Goal: Task Accomplishment & Management: Manage account settings

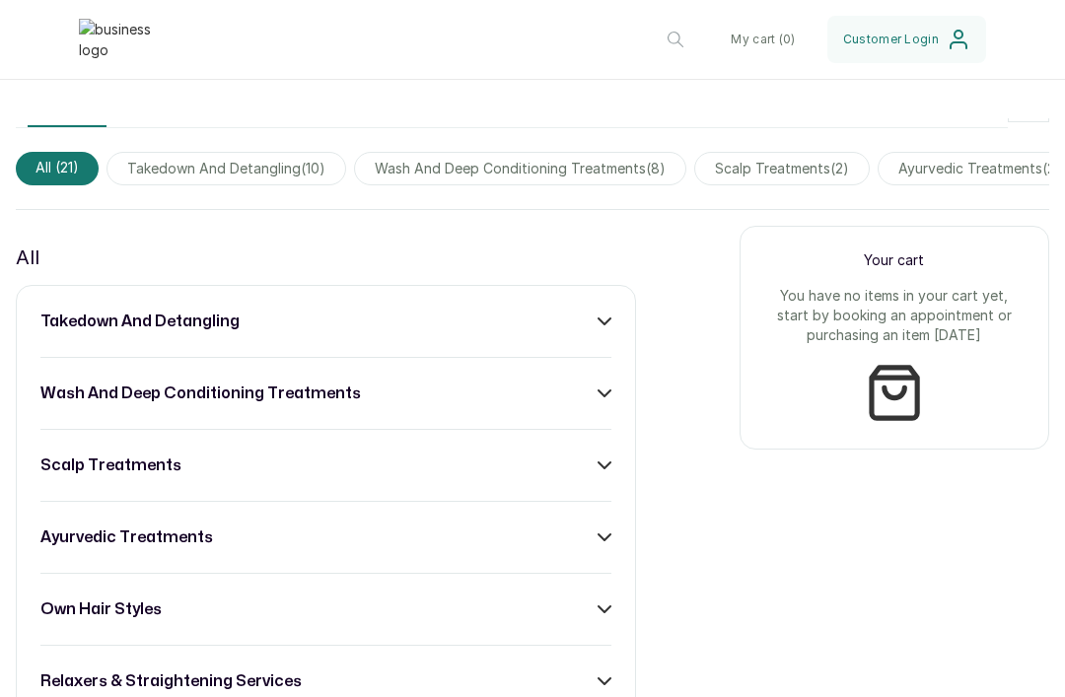
scroll to position [646, 0]
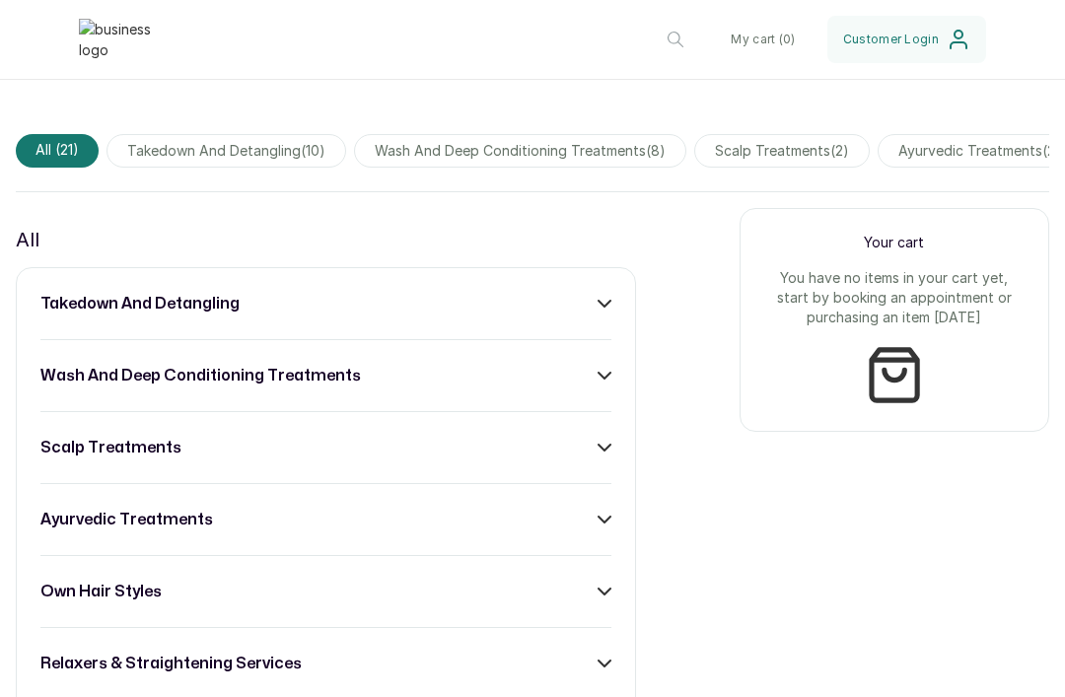
click at [608, 304] on icon at bounding box center [604, 304] width 12 height 6
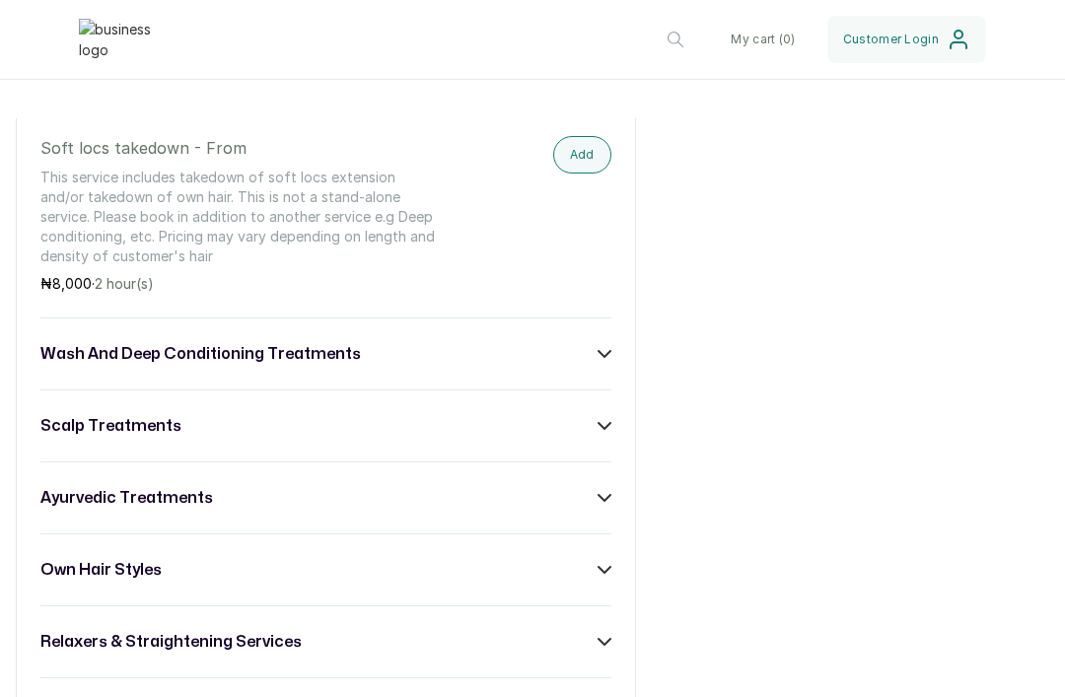
scroll to position [2033, 0]
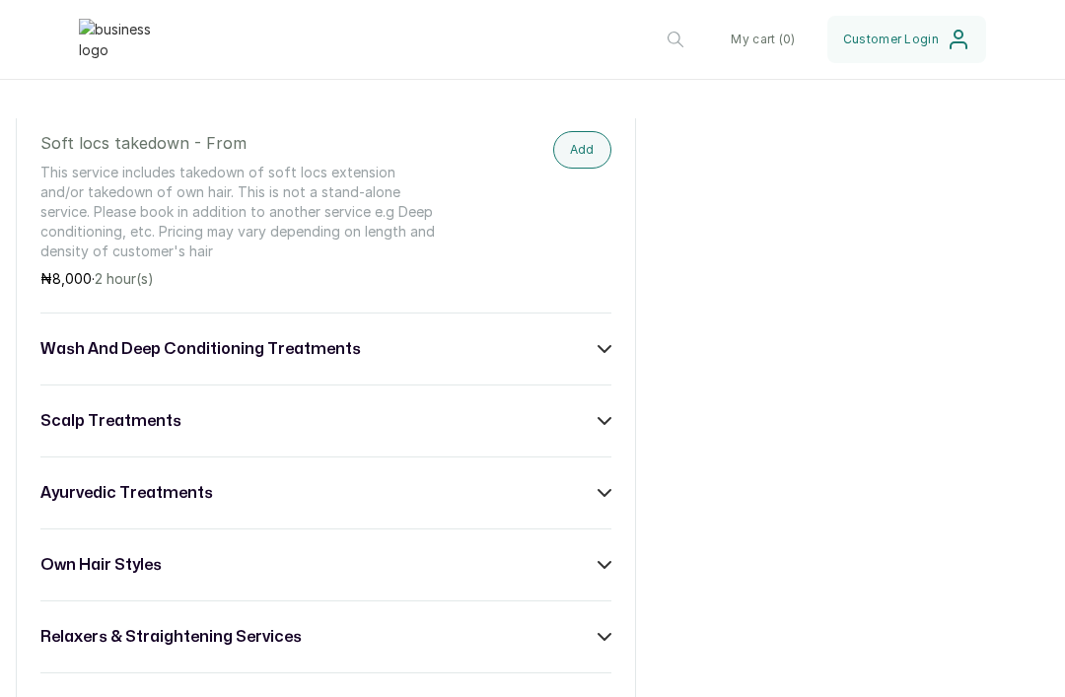
click at [589, 350] on div "wash and deep conditioning treatments" at bounding box center [325, 349] width 571 height 24
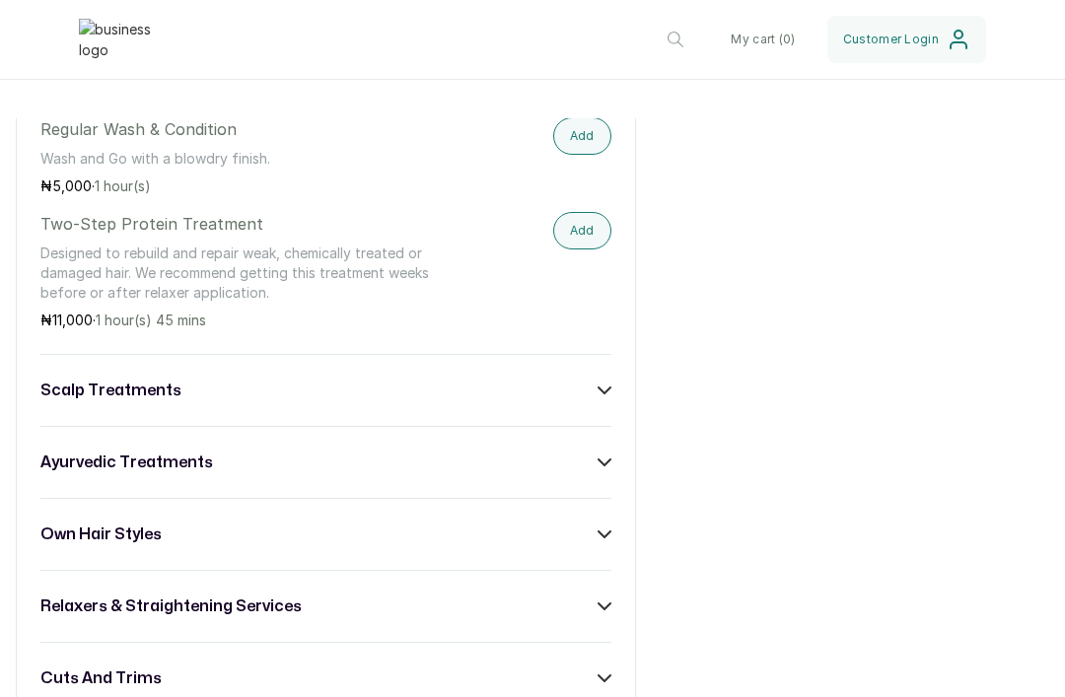
scroll to position [3070, 0]
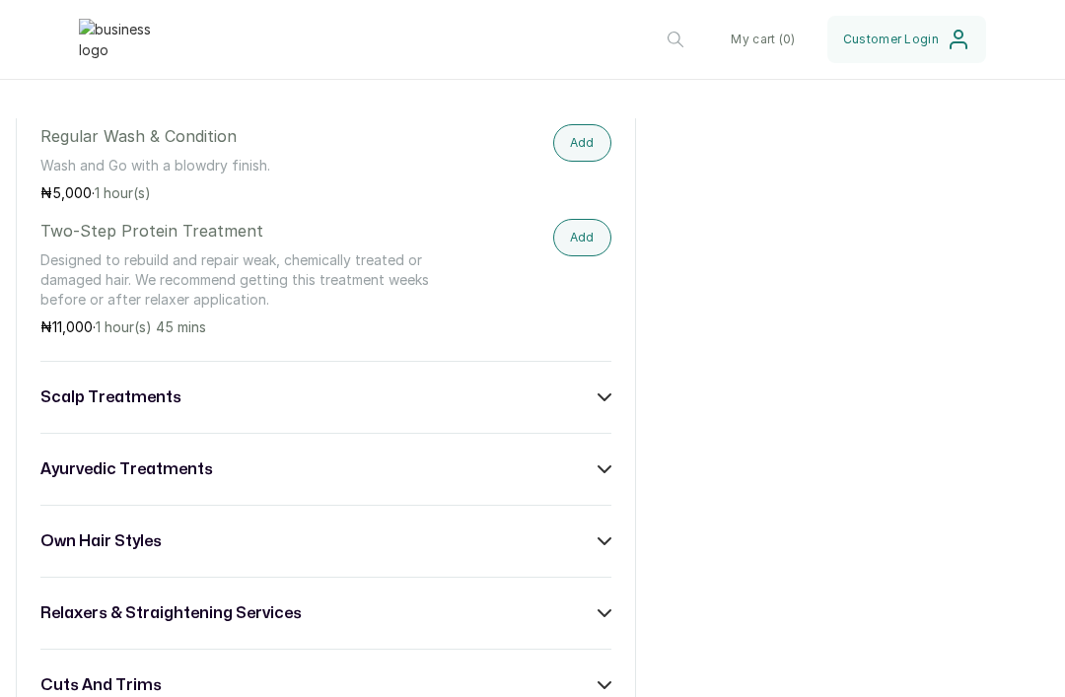
click at [598, 392] on icon at bounding box center [604, 397] width 14 height 14
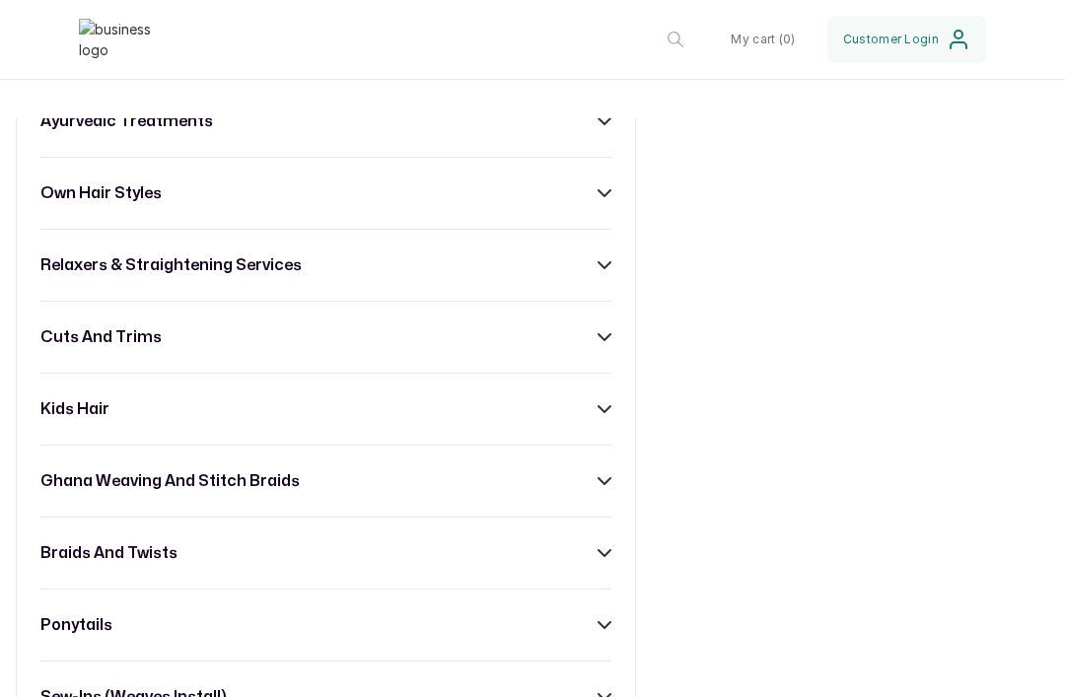
scroll to position [3711, 0]
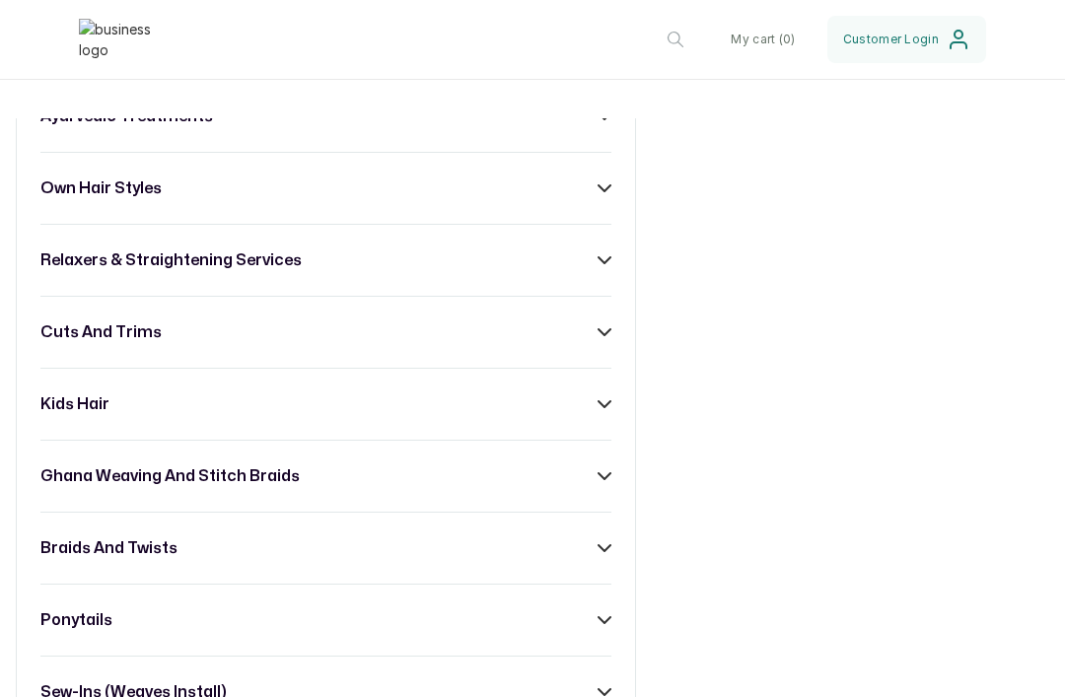
click at [601, 261] on icon at bounding box center [604, 260] width 12 height 6
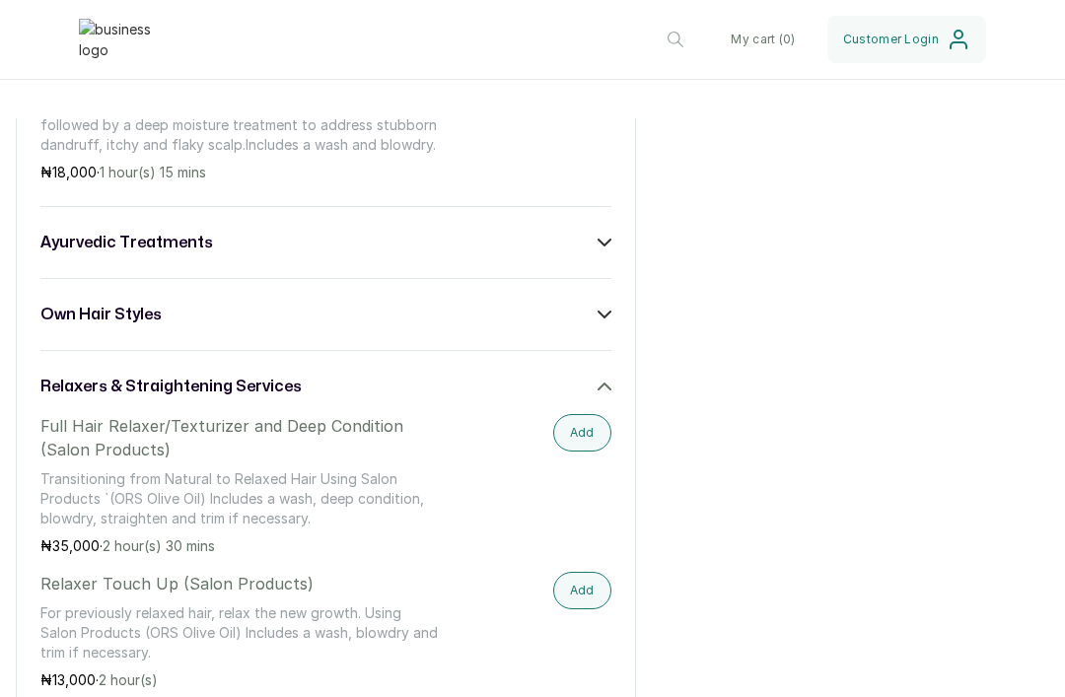
scroll to position [3543, 0]
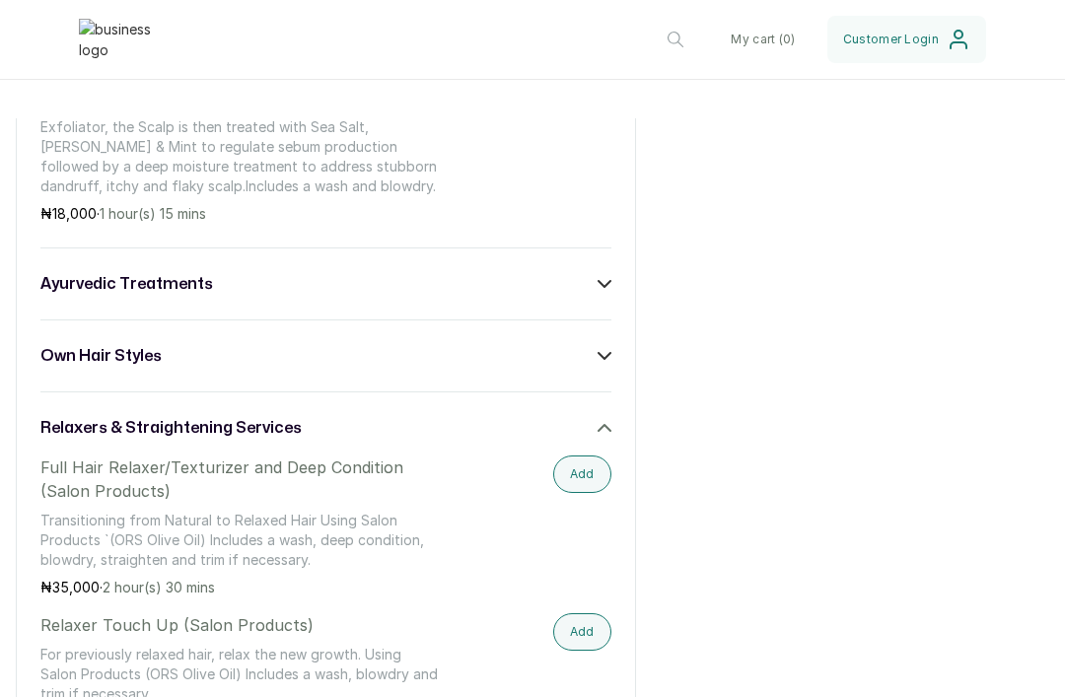
click at [608, 423] on icon at bounding box center [604, 428] width 14 height 14
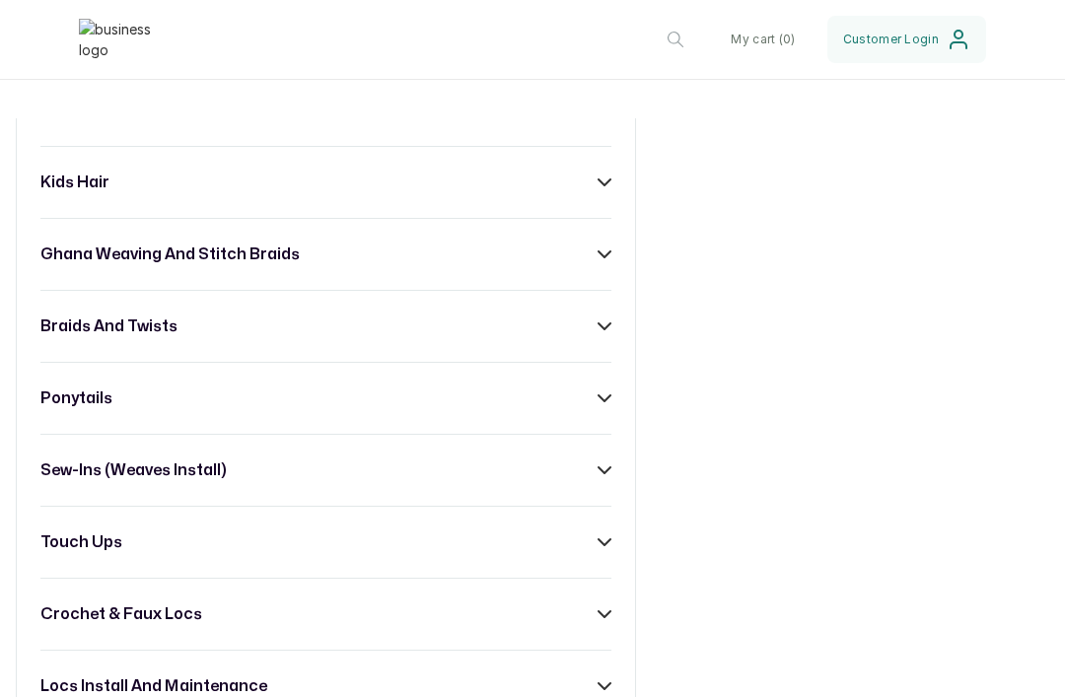
scroll to position [4014, 0]
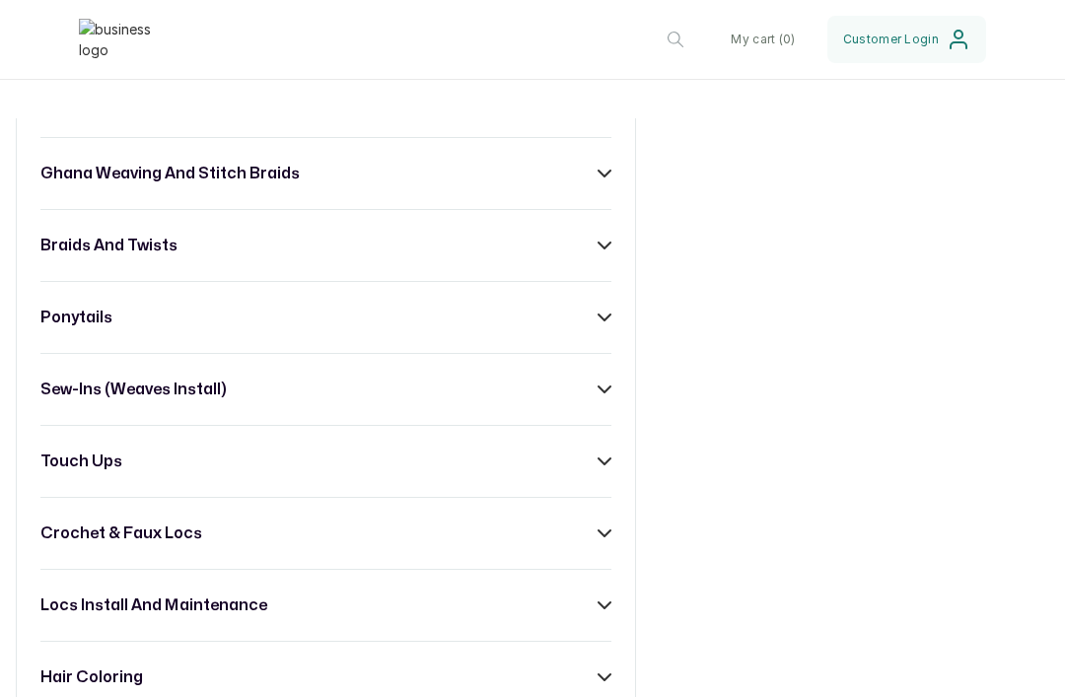
click at [603, 391] on icon at bounding box center [604, 389] width 12 height 6
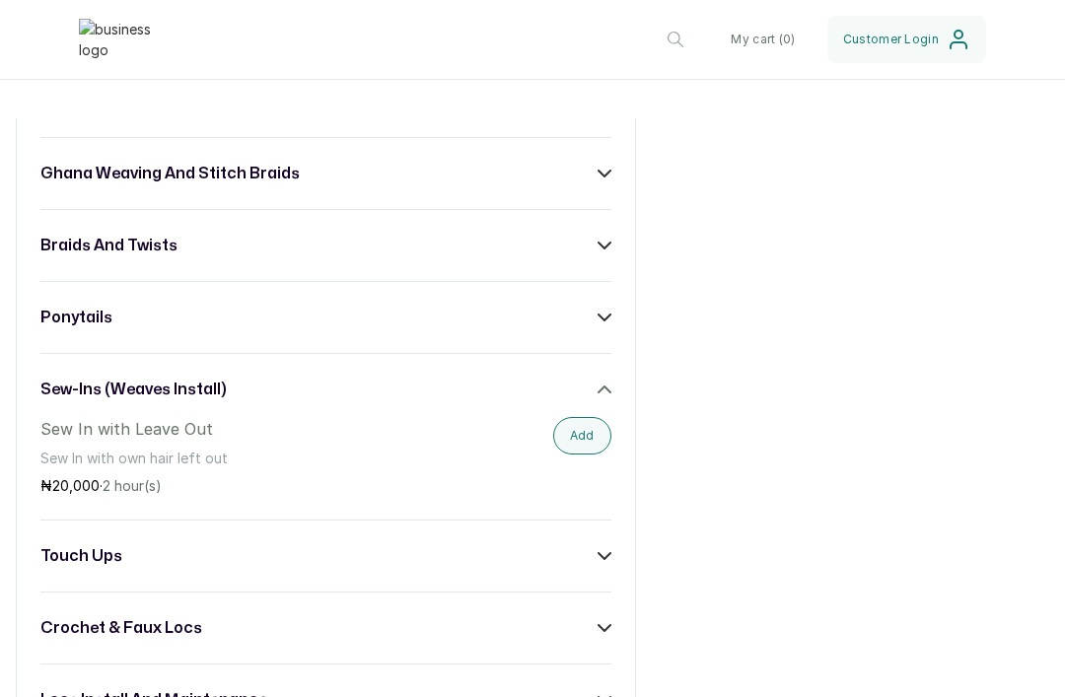
click at [582, 440] on button "Add" at bounding box center [582, 435] width 58 height 37
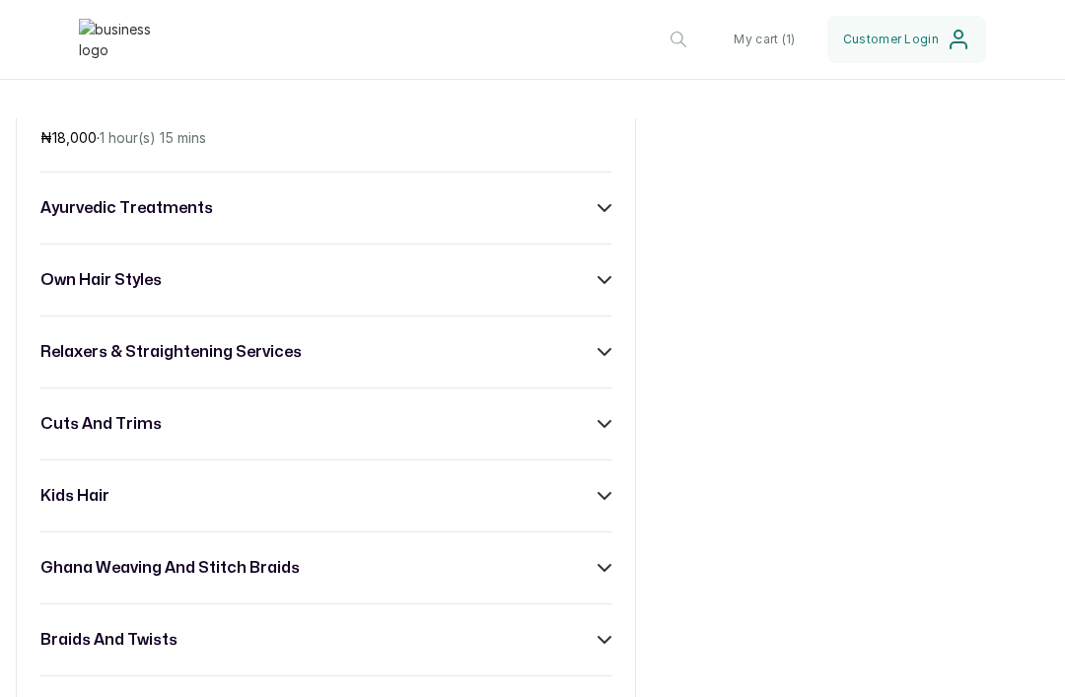
scroll to position [3443, 0]
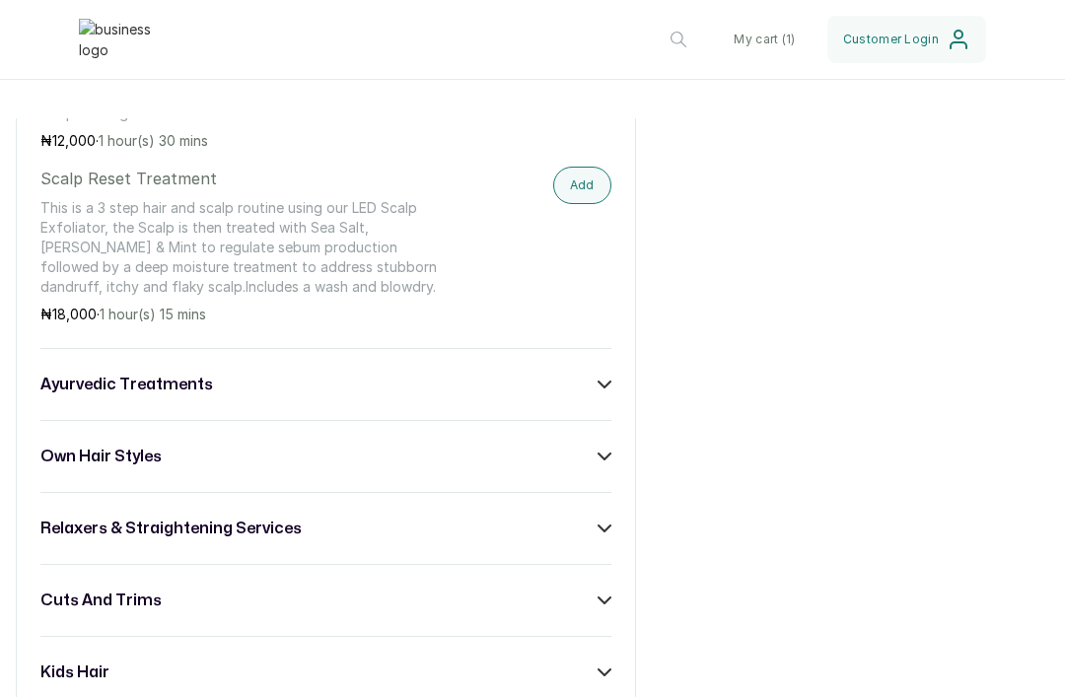
click at [931, 47] on span "Customer Login" at bounding box center [891, 40] width 96 height 16
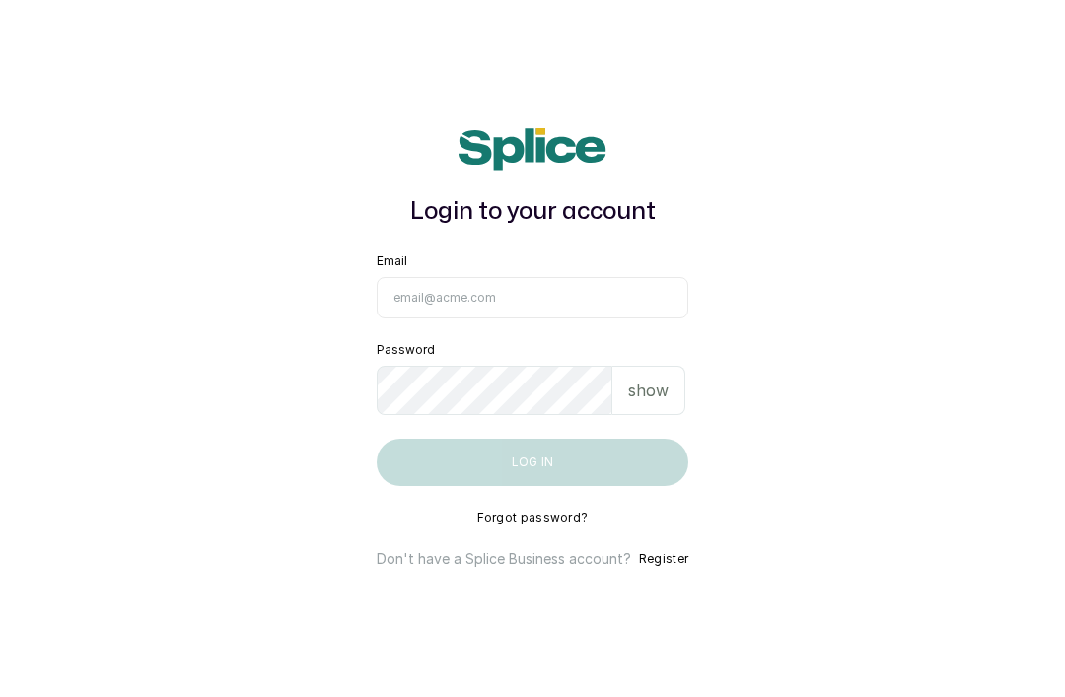
type input "[EMAIL_ADDRESS][DOMAIN_NAME]"
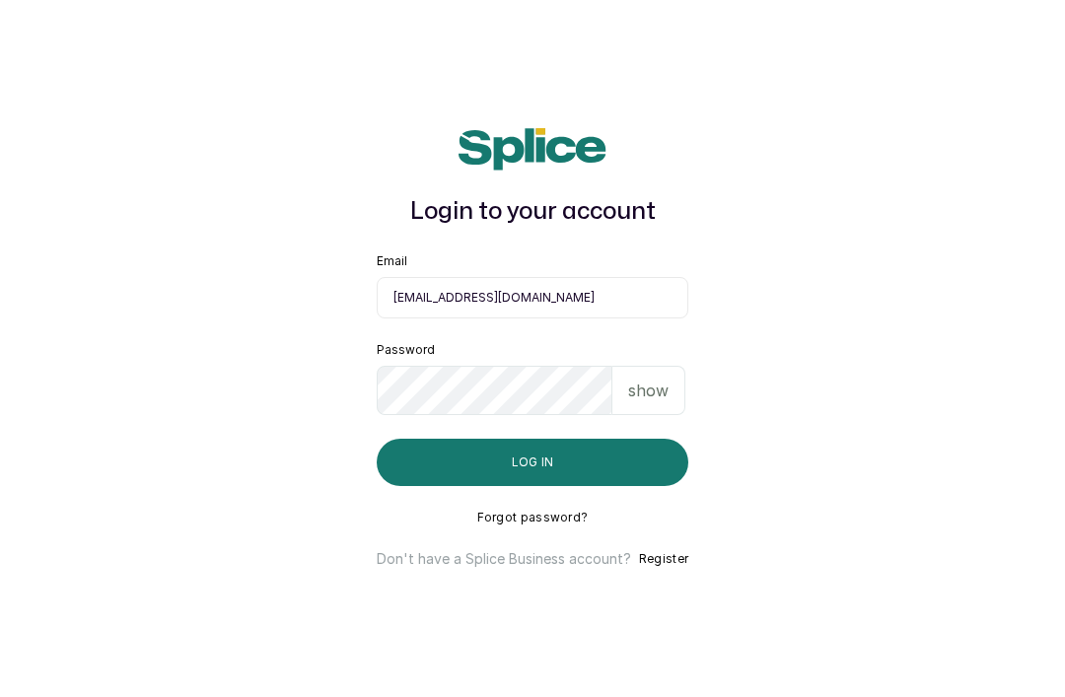
click at [531, 486] on button "Log in" at bounding box center [533, 462] width 312 height 47
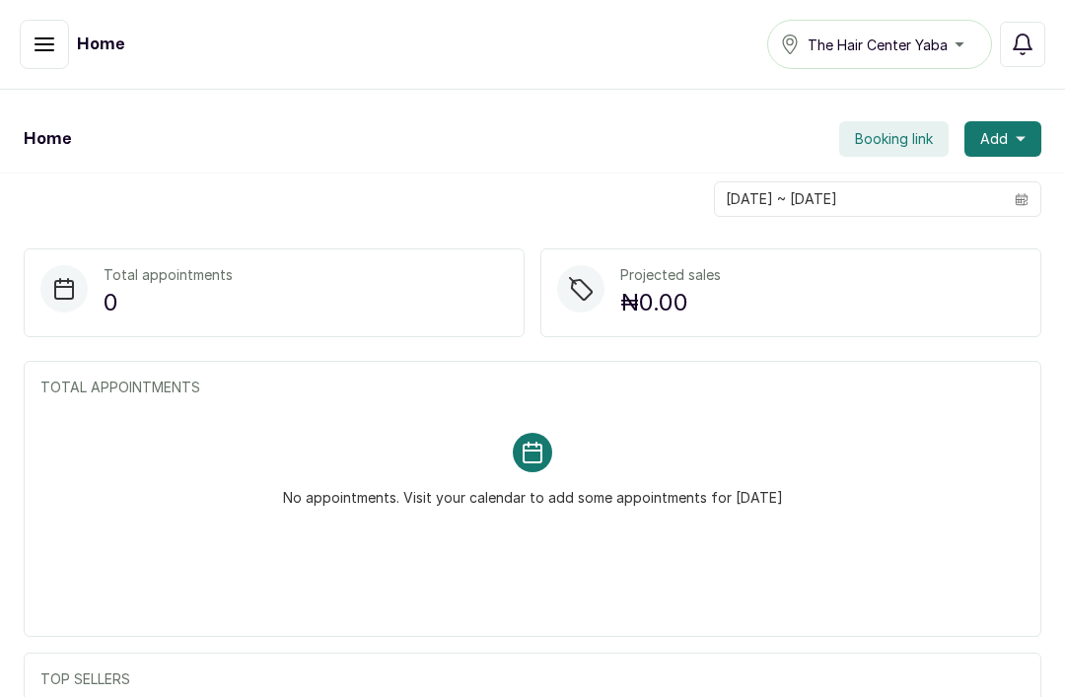
click at [46, 47] on icon "button" at bounding box center [45, 45] width 24 height 24
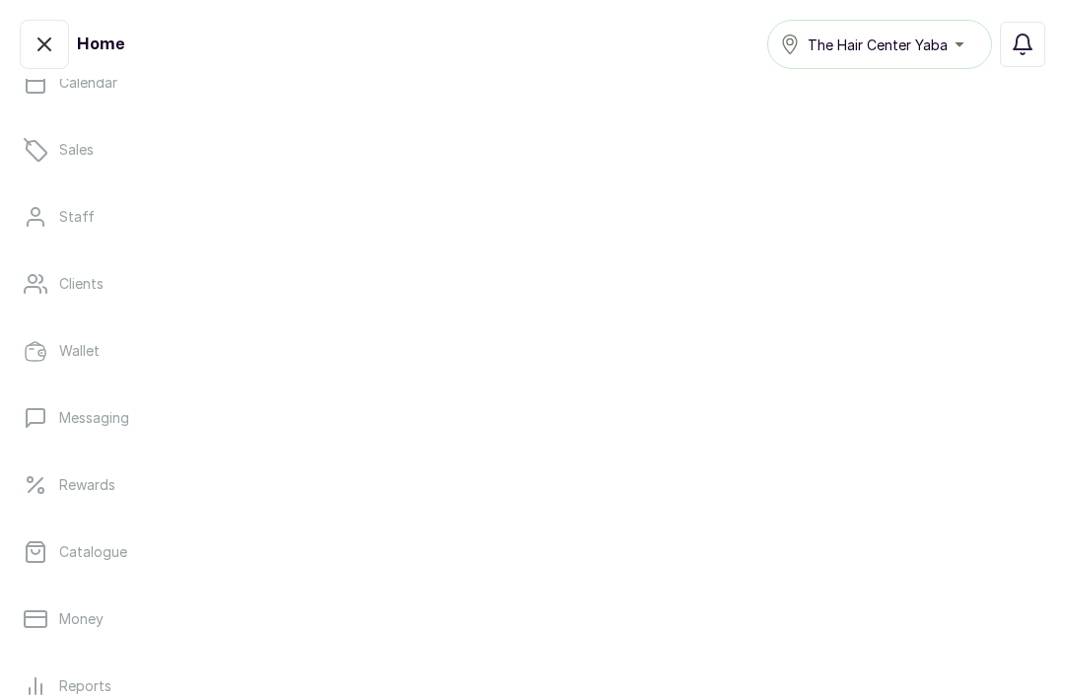
scroll to position [198, 0]
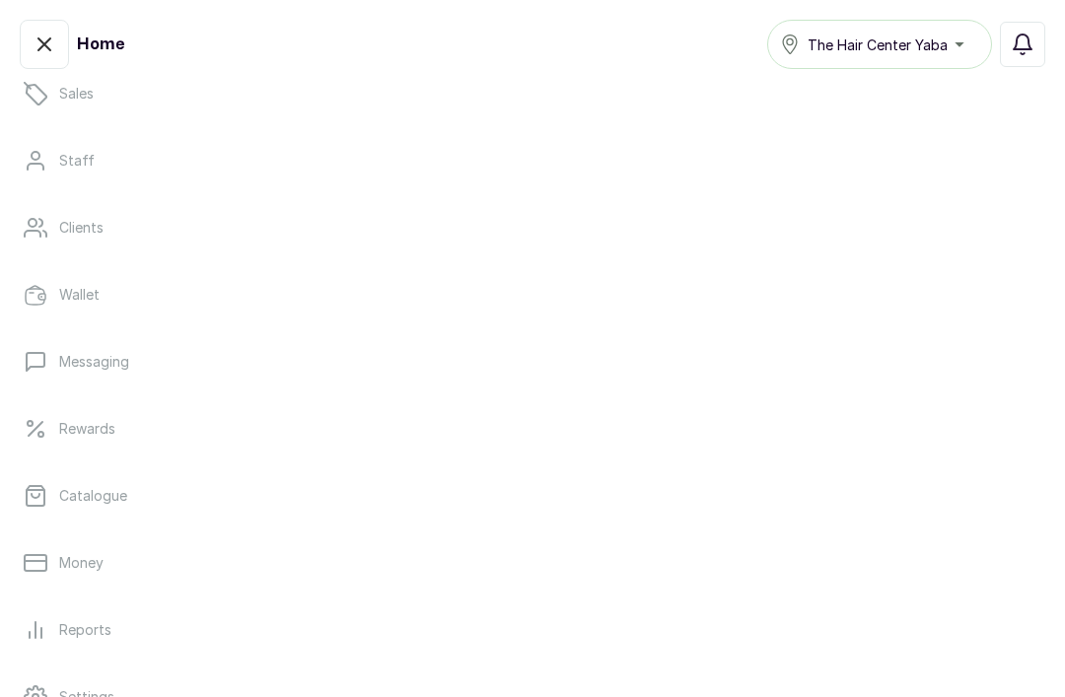
click at [105, 500] on p "Catalogue" at bounding box center [93, 496] width 68 height 20
